Goal: Task Accomplishment & Management: Manage account settings

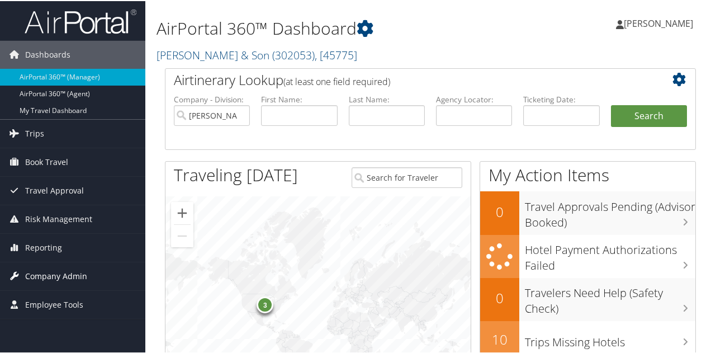
click at [56, 271] on span "Company Admin" at bounding box center [56, 275] width 62 height 28
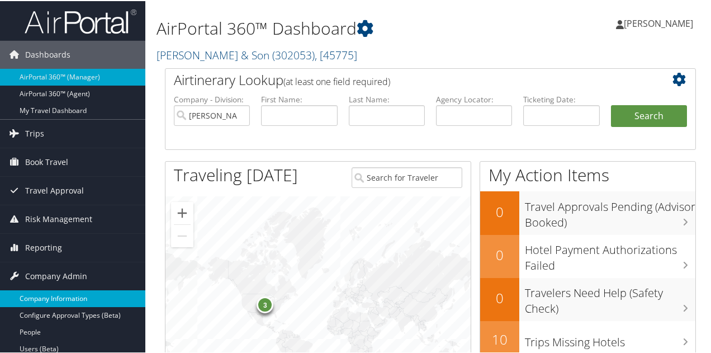
click at [64, 293] on link "Company Information" at bounding box center [72, 297] width 145 height 17
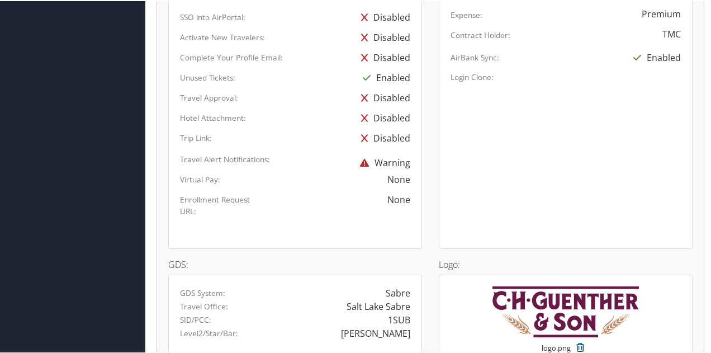
scroll to position [805, 0]
